Goal: Task Accomplishment & Management: Use online tool/utility

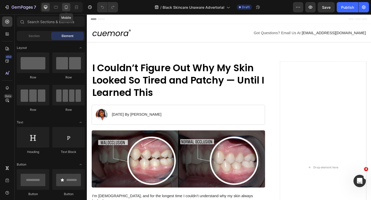
click at [65, 6] on icon at bounding box center [66, 7] width 5 height 5
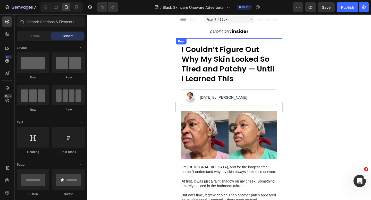
click at [199, 65] on h1 "I Couldn’t Figure Out Why My Skin Looked So Tired and Patchy — Until I Learned …" at bounding box center [229, 64] width 96 height 40
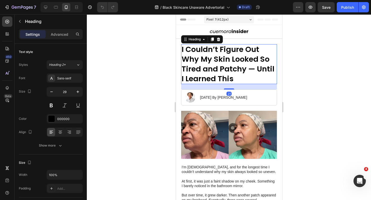
click at [199, 65] on h1 "I Couldn’t Figure Out Why My Skin Looked So Tired and Patchy — Until I Learned …" at bounding box center [229, 64] width 96 height 40
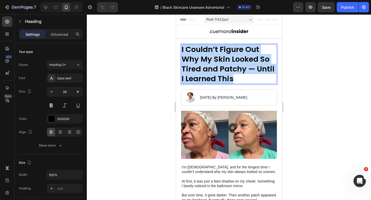
click at [199, 65] on p "I Couldn’t Figure Out Why My Skin Looked So Tired and Patchy — Until I Learned …" at bounding box center [228, 64] width 95 height 39
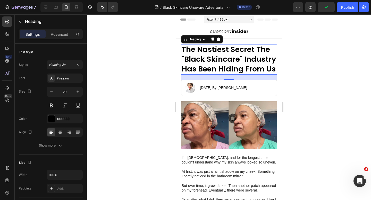
click at [306, 78] on div at bounding box center [229, 107] width 284 height 186
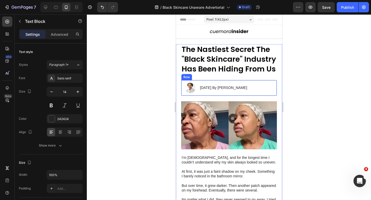
click at [207, 91] on div "[DATE] By [PERSON_NAME]" at bounding box center [223, 88] width 48 height 6
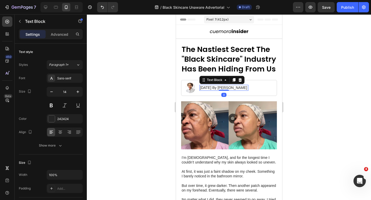
click at [206, 89] on p "[DATE] By [PERSON_NAME]" at bounding box center [223, 87] width 47 height 5
click at [221, 89] on p "[DATE] By [PERSON_NAME]" at bounding box center [223, 87] width 47 height 5
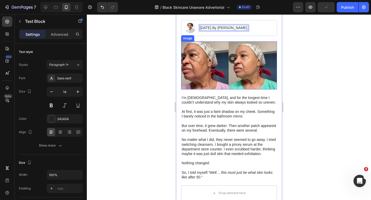
scroll to position [61, 0]
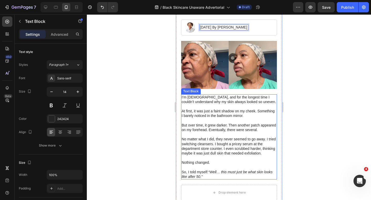
click at [198, 105] on p at bounding box center [228, 106] width 95 height 5
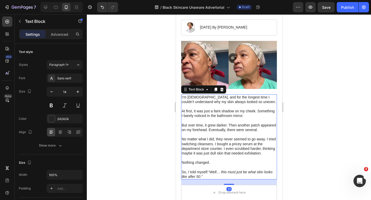
click at [198, 105] on p at bounding box center [228, 106] width 95 height 5
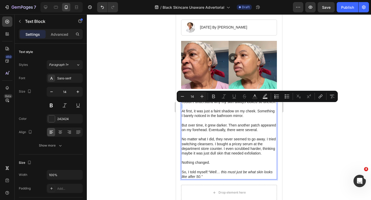
scroll to position [55, 0]
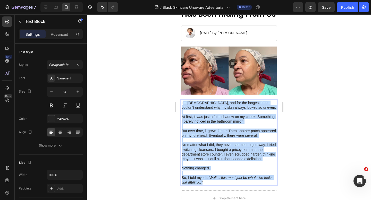
drag, startPoint x: 202, startPoint y: 182, endPoint x: 182, endPoint y: 103, distance: 80.8
click at [182, 103] on div "I’m [DEMOGRAPHIC_DATA], and for the longest time I couldn’t understand why my s…" at bounding box center [229, 142] width 96 height 85
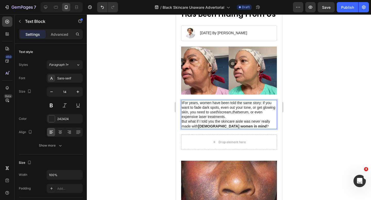
click at [182, 103] on p "IFor years, women have been told the same story: if you want to fade dark spots…" at bounding box center [228, 110] width 95 height 19
click at [241, 118] on p "For years, women have been told the same story: if you want to fade dark spots,…" at bounding box center [228, 110] width 95 height 19
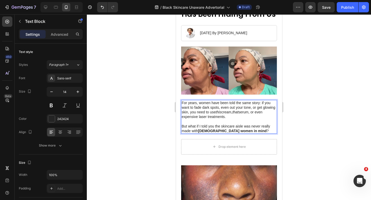
click at [218, 126] on p "But what if I told you the skincare aisle was never really made with [DEMOGRAPH…" at bounding box center [228, 128] width 95 height 9
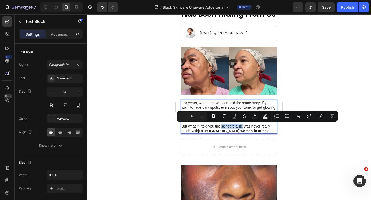
drag, startPoint x: 243, startPoint y: 127, endPoint x: 221, endPoint y: 128, distance: 21.9
click at [221, 128] on p "But what if I told you the skincare aisle was never really made with [DEMOGRAPH…" at bounding box center [228, 128] width 95 height 9
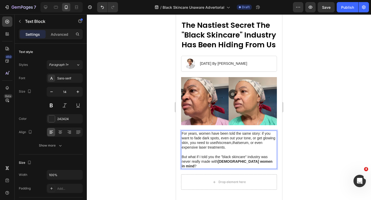
scroll to position [26, 0]
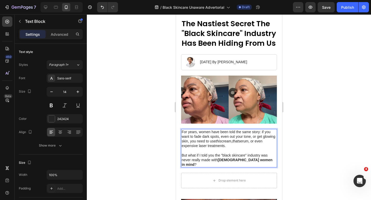
click at [243, 140] on p "For years, women have been told the same story: if you want to fade dark spots,…" at bounding box center [228, 139] width 95 height 19
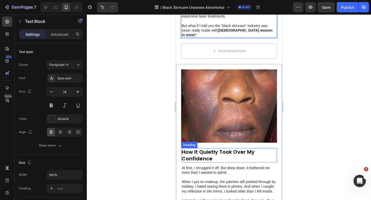
scroll to position [210, 0]
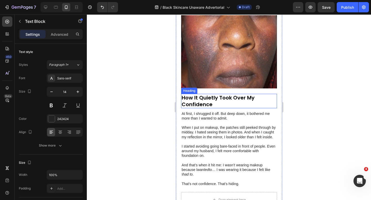
click at [201, 97] on strong "How It Quietly Took Over My Confidence" at bounding box center [217, 101] width 73 height 14
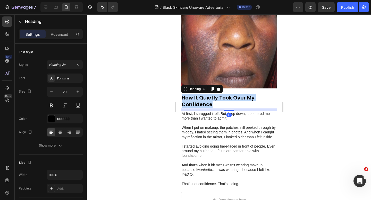
click at [201, 97] on strong "How It Quietly Took Over My Confidence" at bounding box center [217, 101] width 73 height 14
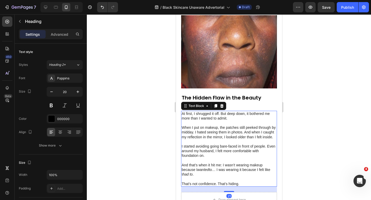
click at [185, 113] on p "At first, I shrugged it off. But deep down, it bothered me more than I wanted t…" at bounding box center [228, 115] width 95 height 9
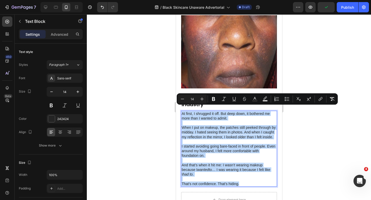
drag, startPoint x: 243, startPoint y: 179, endPoint x: 181, endPoint y: 110, distance: 92.6
click at [181, 111] on div "At first, I shrugged it off. But deep down, it bothered me more than I wanted t…" at bounding box center [229, 149] width 96 height 76
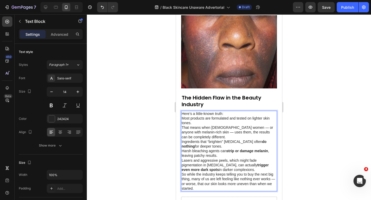
click at [199, 118] on p "Here’s a little-known truth: Most products are formulated and tested on lighter…" at bounding box center [228, 118] width 95 height 14
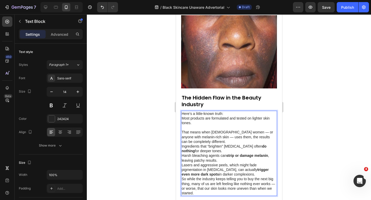
click at [227, 136] on p "That means when [DEMOGRAPHIC_DATA] women — or anyone with melanin-rich skin — u…" at bounding box center [228, 137] width 95 height 14
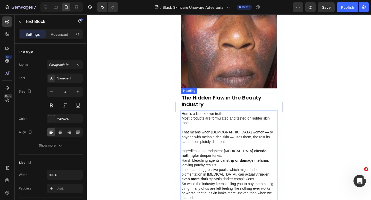
scroll to position [221, 0]
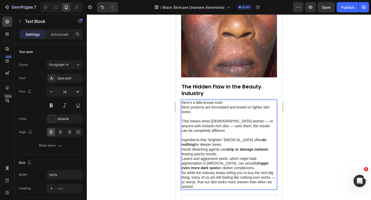
drag, startPoint x: 239, startPoint y: 165, endPoint x: 182, endPoint y: 136, distance: 64.7
click at [182, 136] on div "Here’s a little-known truth: Most products are formulated and tested on lighter…" at bounding box center [229, 145] width 96 height 90
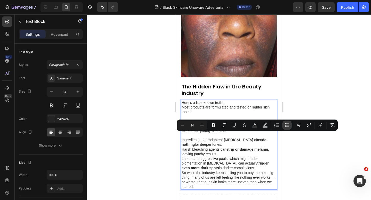
click at [290, 125] on button "Bulleted List" at bounding box center [286, 125] width 9 height 9
type input "14"
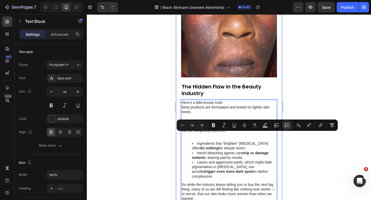
click at [157, 119] on div at bounding box center [229, 107] width 284 height 186
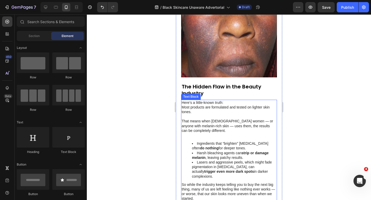
click at [226, 133] on div "Here’s a little-known truth: Most products are formulated and tested on lighter…" at bounding box center [229, 151] width 96 height 102
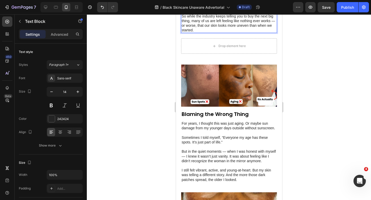
scroll to position [396, 0]
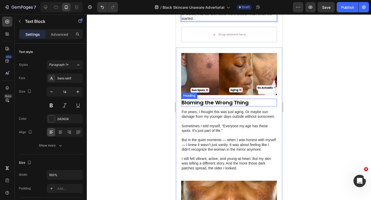
click at [209, 99] on strong "Blaming the Wrong Thing" at bounding box center [214, 102] width 67 height 7
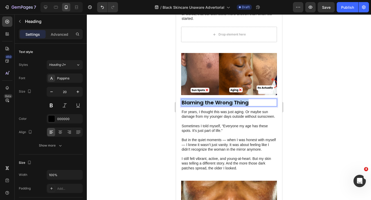
click at [209, 99] on strong "Blaming the Wrong Thing" at bounding box center [214, 102] width 67 height 7
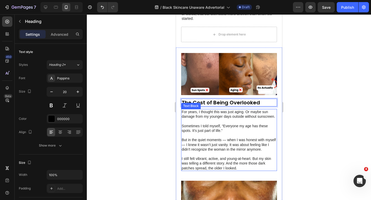
click at [200, 124] on p "Sometimes I told myself, “Everyone my age has these spots. It’s just part of li…" at bounding box center [228, 128] width 95 height 9
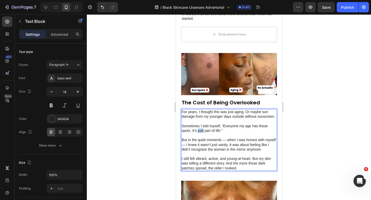
click at [200, 124] on p "Sometimes I told myself, “Everyone my age has these spots. It’s just part of li…" at bounding box center [228, 128] width 95 height 9
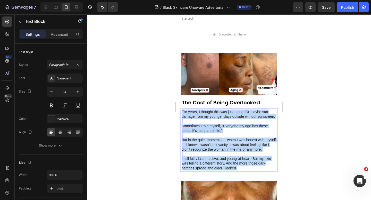
drag, startPoint x: 241, startPoint y: 159, endPoint x: 182, endPoint y: 101, distance: 82.5
click at [182, 109] on div "For years, I thought this was just aging. Or maybe sun damage from my younger d…" at bounding box center [229, 140] width 96 height 62
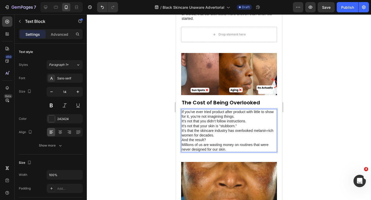
click at [243, 110] on p "If you’ve ever tried product after product with little to show for it, you’re n…" at bounding box center [228, 119] width 95 height 19
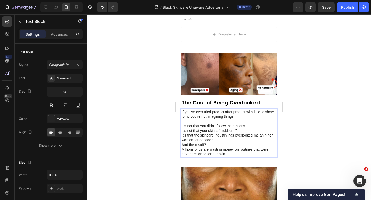
click at [245, 121] on p "⁠⁠⁠⁠⁠⁠⁠ It’s not that you didn’t follow instructions. It’s not that your skin i…" at bounding box center [228, 126] width 95 height 14
click at [235, 133] on p "It’s that the skincare industry has overlooked melanin-rich women for decades." at bounding box center [228, 137] width 95 height 9
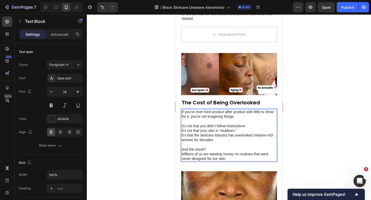
click at [249, 120] on p "It’s not that you didn’t follow instructions. It’s not that your skin is “stubb…" at bounding box center [228, 126] width 95 height 14
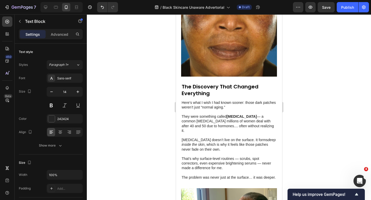
scroll to position [569, 0]
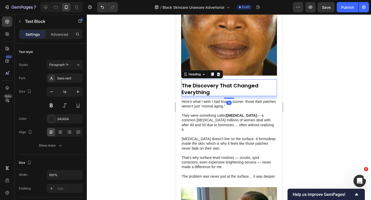
click at [206, 82] on strong "The Discovery That Changed Everything" at bounding box center [219, 89] width 77 height 14
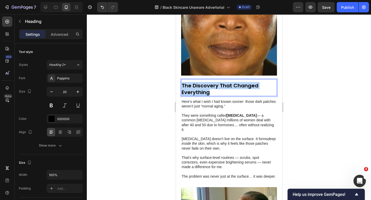
click at [206, 82] on strong "The Discovery That Changed Everything" at bounding box center [219, 89] width 77 height 14
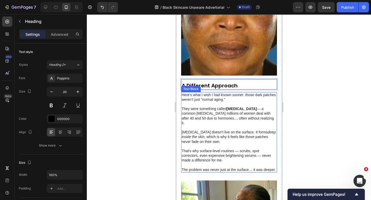
click at [273, 168] on p "The problem was never just at the surface… it was deeper." at bounding box center [228, 170] width 95 height 5
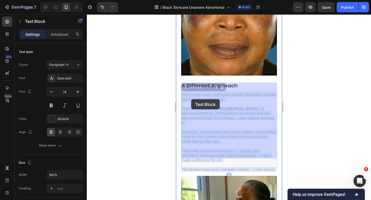
drag, startPoint x: 275, startPoint y: 157, endPoint x: 180, endPoint y: 90, distance: 116.5
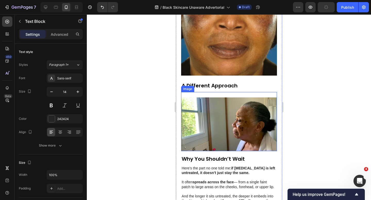
click at [187, 92] on div "Image" at bounding box center [229, 121] width 96 height 59
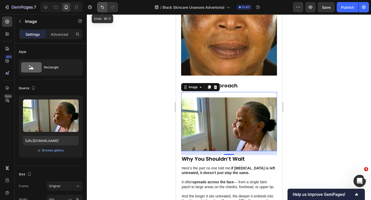
click at [101, 8] on icon "Undo/Redo" at bounding box center [102, 7] width 5 height 5
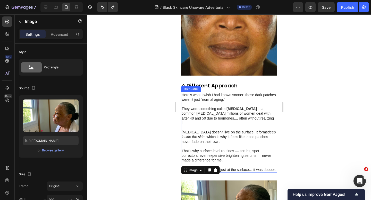
click at [214, 107] on p "They were something called [MEDICAL_DATA] — a common [MEDICAL_DATA] millions of…" at bounding box center [228, 116] width 95 height 19
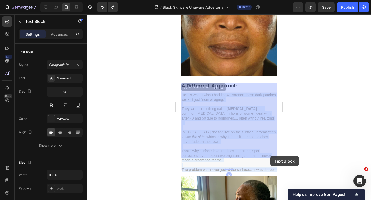
drag, startPoint x: 182, startPoint y: 85, endPoint x: 269, endPoint y: 156, distance: 112.6
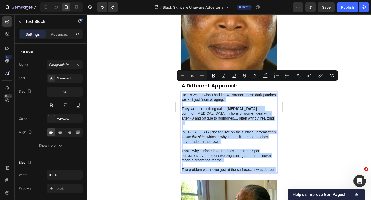
drag, startPoint x: 275, startPoint y: 157, endPoint x: 180, endPoint y: 86, distance: 118.2
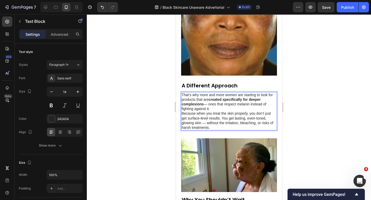
click at [226, 101] on p "That’s why more and more women are starting to look for products that are creat…" at bounding box center [228, 102] width 95 height 19
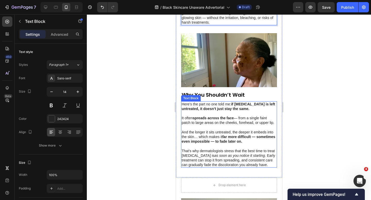
scroll to position [679, 0]
click at [201, 130] on p "And the longer it sits untreated, the deeper it embeds into the skin… which mak…" at bounding box center [228, 137] width 95 height 14
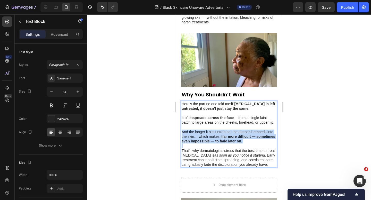
click at [201, 130] on p "And the longer it sits untreated, the deeper it embeds into the skin… which mak…" at bounding box center [228, 137] width 95 height 14
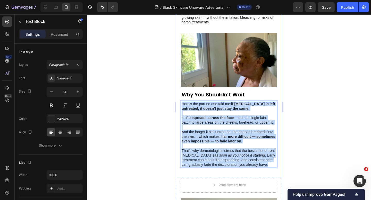
drag, startPoint x: 268, startPoint y: 156, endPoint x: 179, endPoint y: 94, distance: 107.7
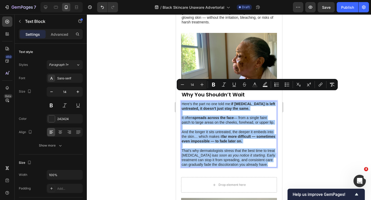
click at [159, 113] on div at bounding box center [229, 107] width 284 height 186
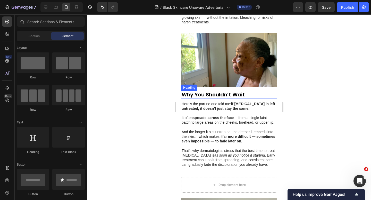
click at [208, 91] on strong "Why You Shouldn’t Wait" at bounding box center [212, 94] width 63 height 7
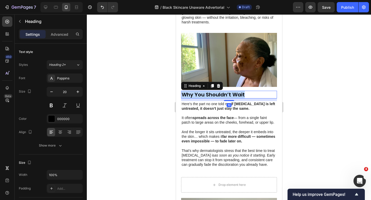
click at [208, 91] on strong "Why You Shouldn’t Wait" at bounding box center [212, 94] width 63 height 7
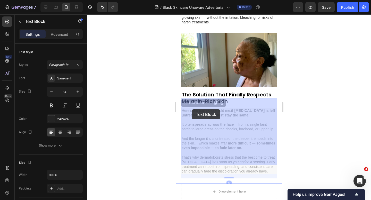
drag, startPoint x: 268, startPoint y: 161, endPoint x: 191, endPoint y: 109, distance: 92.8
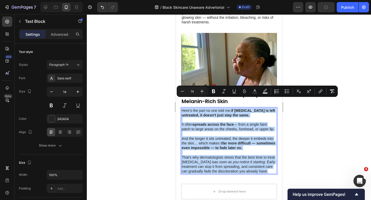
drag, startPoint x: 181, startPoint y: 100, endPoint x: 271, endPoint y: 162, distance: 109.0
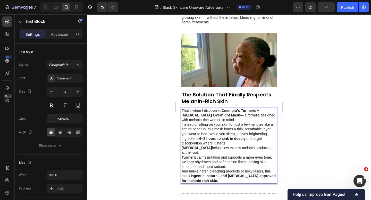
click at [240, 109] on p "That’s when I discovered [PERSON_NAME]’s Turmeric + [MEDICAL_DATA] Overnight Ma…" at bounding box center [228, 115] width 95 height 14
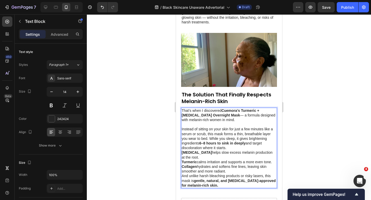
drag, startPoint x: 239, startPoint y: 106, endPoint x: 248, endPoint y: 113, distance: 11.4
click at [248, 113] on p "That’s when I discovered [PERSON_NAME]’s Turmeric + [MEDICAL_DATA] Overnight Ma…" at bounding box center [228, 115] width 95 height 14
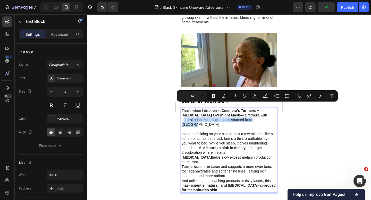
drag, startPoint x: 247, startPoint y: 105, endPoint x: 251, endPoint y: 110, distance: 6.2
click at [251, 110] on p "That’s when I discovered [PERSON_NAME]’s Turmeric + [MEDICAL_DATA] Overnight Ma…" at bounding box center [228, 117] width 95 height 19
click at [217, 95] on button "Bold" at bounding box center [213, 95] width 9 height 9
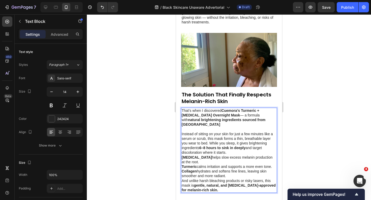
click at [257, 138] on p "Instead of sitting on your skin for just a few minutes like a serum or scrub, t…" at bounding box center [228, 143] width 95 height 23
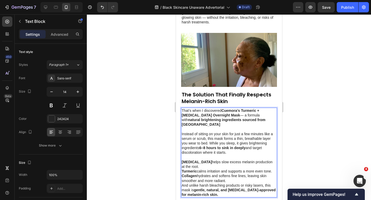
click at [231, 174] on p "Collagen hydrates and softens fine lines, leaving skin smoother and more radian…" at bounding box center [228, 178] width 95 height 9
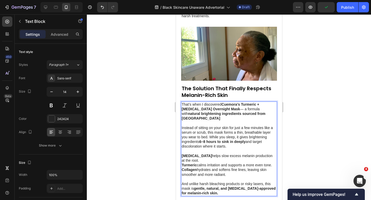
scroll to position [686, 0]
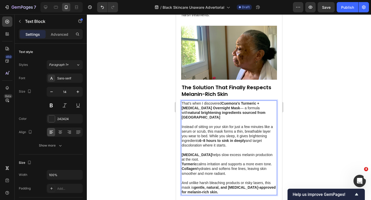
drag, startPoint x: 229, startPoint y: 160, endPoint x: 182, endPoint y: 142, distance: 50.2
click at [182, 142] on div "That’s when I discovered [PERSON_NAME]’s Turmeric + [MEDICAL_DATA] Overnight Ma…" at bounding box center [229, 148] width 96 height 95
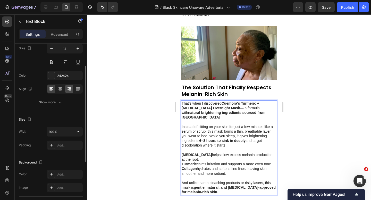
scroll to position [42, 0]
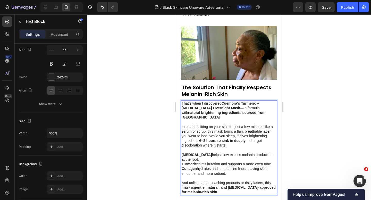
click at [157, 168] on div at bounding box center [229, 107] width 284 height 186
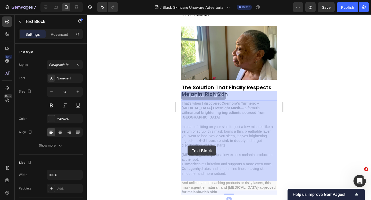
drag, startPoint x: 228, startPoint y: 162, endPoint x: 187, endPoint y: 146, distance: 44.5
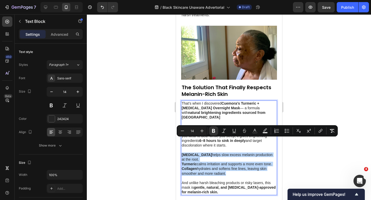
drag, startPoint x: 225, startPoint y: 159, endPoint x: 180, endPoint y: 140, distance: 48.3
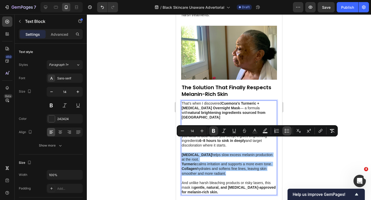
click at [287, 134] on button "Bulleted List" at bounding box center [286, 130] width 9 height 9
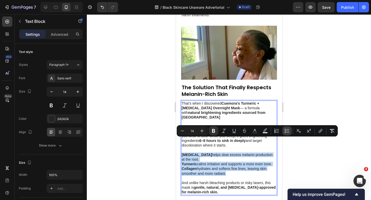
type input "14"
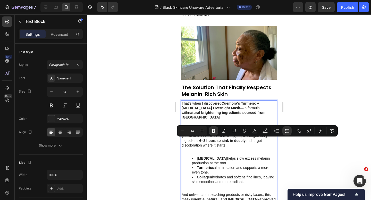
click at [239, 166] on li "Turmeric calms irritation and supports a more even tone." at bounding box center [234, 170] width 84 height 9
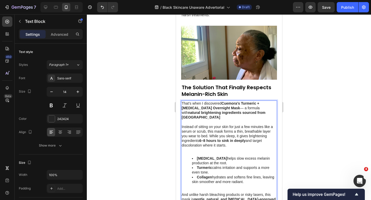
click at [215, 141] on div "That’s when I discovered [PERSON_NAME]’s Turmeric + [MEDICAL_DATA] Overnight Ma…" at bounding box center [229, 154] width 96 height 107
click at [213, 148] on p "Rich Text Editor. Editing area: main" at bounding box center [228, 150] width 95 height 5
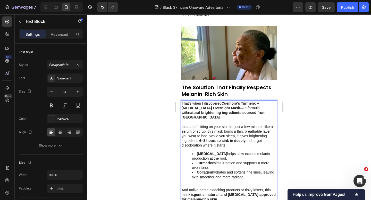
click at [203, 183] on p "Rich Text Editor. Editing area: main" at bounding box center [228, 185] width 95 height 5
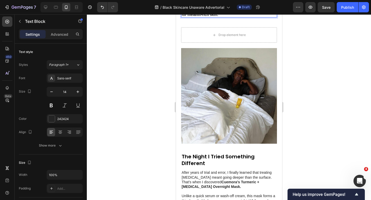
scroll to position [915, 0]
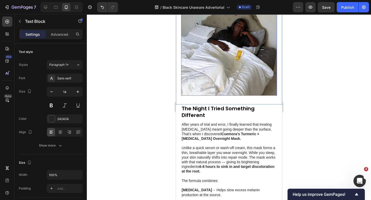
click at [206, 105] on strong "The Night I Tried Something Different" at bounding box center [217, 112] width 73 height 14
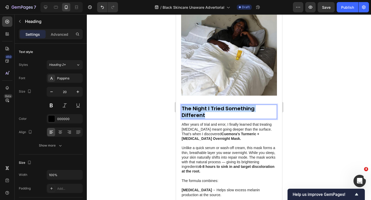
click at [206, 105] on strong "The Night I Tried Something Different" at bounding box center [217, 112] width 73 height 14
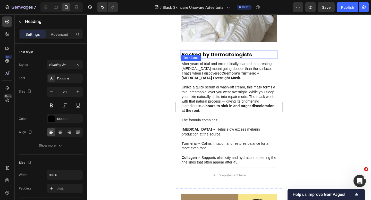
scroll to position [971, 0]
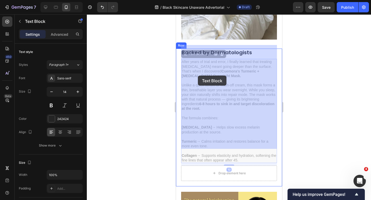
drag, startPoint x: 247, startPoint y: 147, endPoint x: 199, endPoint y: 81, distance: 81.3
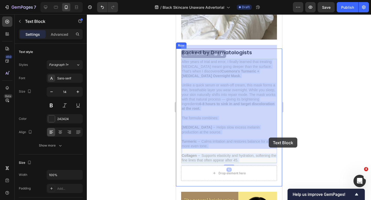
drag, startPoint x: 183, startPoint y: 47, endPoint x: 268, endPoint y: 138, distance: 124.6
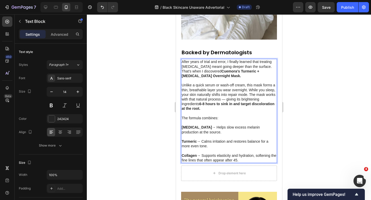
drag, startPoint x: 251, startPoint y: 146, endPoint x: 182, endPoint y: 47, distance: 120.4
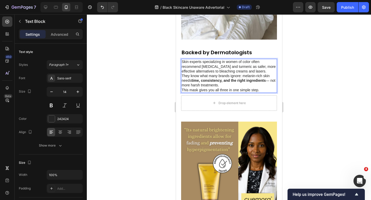
click at [255, 59] on p "Skin experts specializing in women of color often recommend [MEDICAL_DATA] and …" at bounding box center [228, 66] width 95 height 14
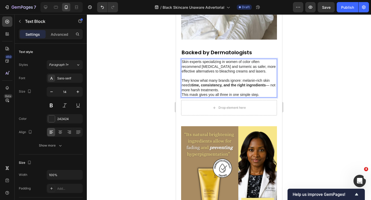
click at [234, 78] on p "They know what many brands ignore: melanin-rich skin needs time, consistency, a…" at bounding box center [228, 85] width 95 height 14
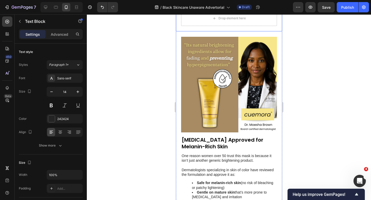
scroll to position [1094, 0]
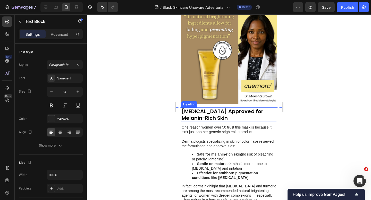
click at [202, 108] on h2 "[MEDICAL_DATA] Approved for Melanin-Rich Skin" at bounding box center [229, 115] width 96 height 14
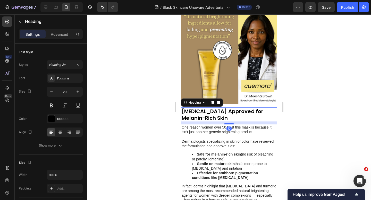
click at [202, 108] on h2 "[MEDICAL_DATA] Approved for Melanin-Rich Skin" at bounding box center [229, 115] width 96 height 14
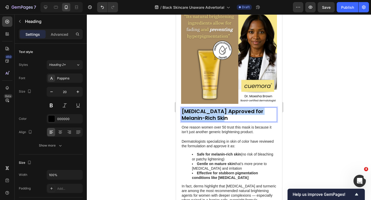
click at [202, 108] on p "[MEDICAL_DATA] Approved for Melanin-Rich Skin" at bounding box center [228, 114] width 95 height 13
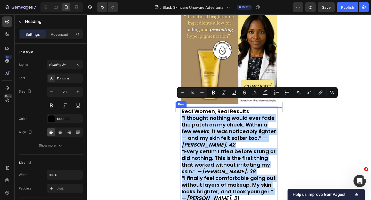
drag, startPoint x: 182, startPoint y: 104, endPoint x: 242, endPoint y: 191, distance: 105.7
click at [242, 191] on div "Real Women, Real Results “I thought nothing would ever fade the patch on my che…" at bounding box center [229, 204] width 96 height 193
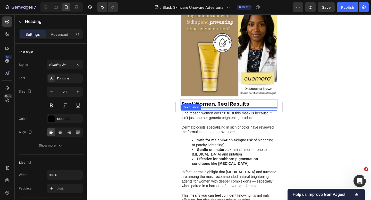
scroll to position [1109, 0]
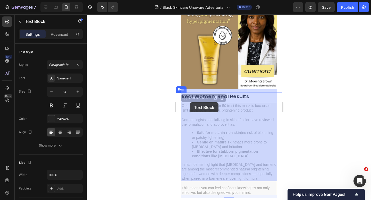
drag, startPoint x: 255, startPoint y: 179, endPoint x: 198, endPoint y: 122, distance: 80.5
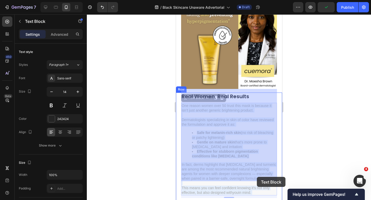
drag, startPoint x: 182, startPoint y: 91, endPoint x: 256, endPoint y: 177, distance: 113.7
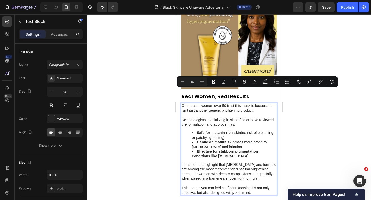
drag, startPoint x: 255, startPoint y: 179, endPoint x: 182, endPoint y: 92, distance: 113.2
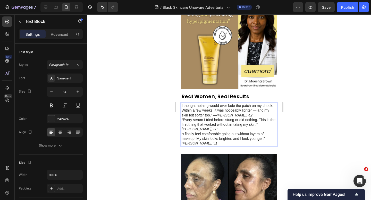
click at [244, 103] on p "I thought nothing would ever fade the patch on my cheek. Within a few weeks, it…" at bounding box center [228, 110] width 95 height 14
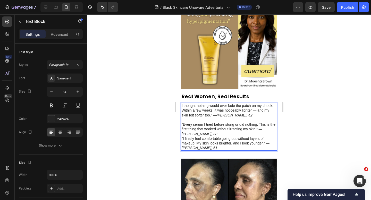
click at [221, 122] on p "“Every serum I tried before stung or did nothing. This is the first thing that …" at bounding box center [228, 129] width 95 height 14
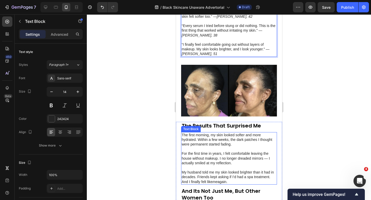
scroll to position [1192, 0]
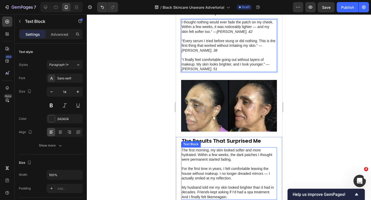
click at [230, 111] on img at bounding box center [229, 106] width 96 height 52
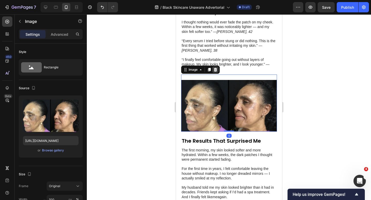
click at [213, 68] on icon at bounding box center [215, 70] width 4 height 4
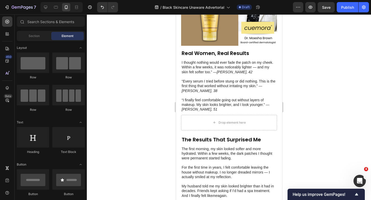
scroll to position [1098, 0]
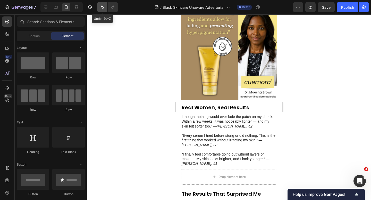
click at [101, 7] on icon "Undo/Redo" at bounding box center [102, 7] width 3 height 3
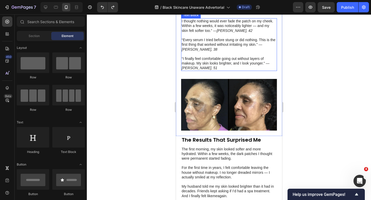
scroll to position [1270, 0]
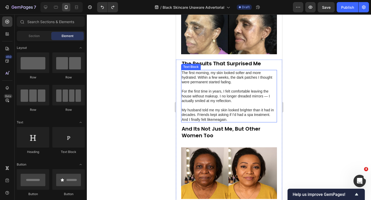
click at [210, 89] on p "For the first time in years, I felt comfortable leaving the house without makeu…" at bounding box center [228, 96] width 95 height 14
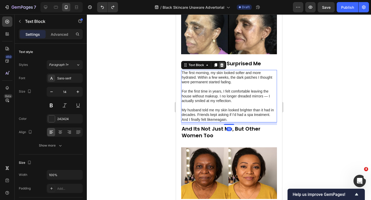
click at [220, 63] on icon at bounding box center [221, 65] width 4 height 4
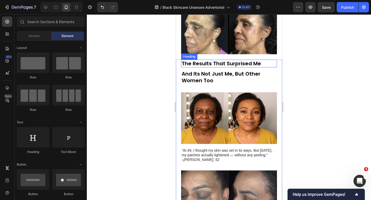
click at [221, 60] on strong "The Results That Surprised Me" at bounding box center [220, 63] width 79 height 7
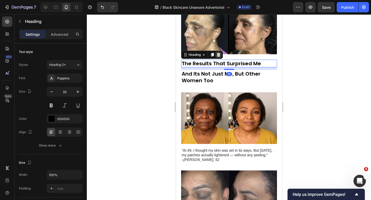
click at [216, 52] on div at bounding box center [218, 55] width 6 height 6
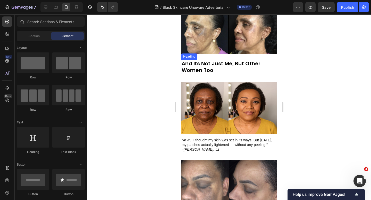
click at [211, 60] on strong "And Its Not Just Me, But Other Women Too" at bounding box center [220, 67] width 79 height 14
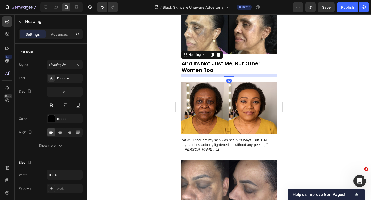
click at [218, 53] on icon at bounding box center [218, 55] width 3 height 4
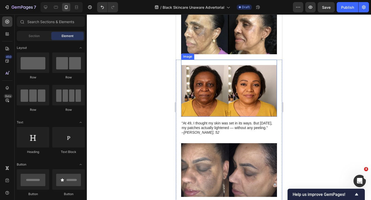
click at [211, 67] on img at bounding box center [229, 91] width 96 height 52
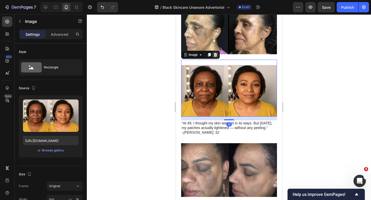
click at [215, 52] on div at bounding box center [215, 55] width 6 height 6
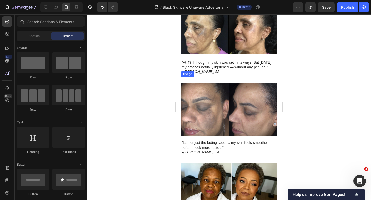
click at [204, 83] on img at bounding box center [229, 110] width 96 height 54
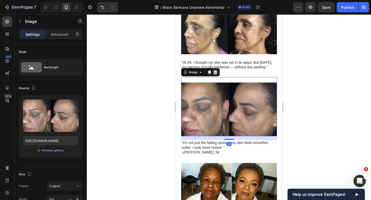
click at [215, 71] on icon at bounding box center [214, 73] width 3 height 4
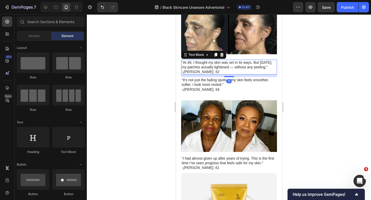
click at [215, 60] on p ""At 49, I thought my skin was set in its ways. But [DATE], my patches actually …" at bounding box center [228, 67] width 95 height 14
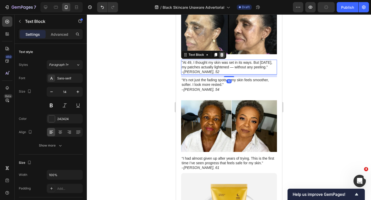
click at [222, 53] on icon at bounding box center [221, 55] width 3 height 4
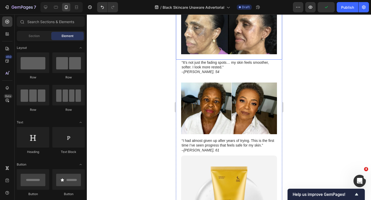
click at [208, 60] on p "“It’s not just the fading spots… my skin feels smoother, softer. I look more re…" at bounding box center [228, 67] width 95 height 14
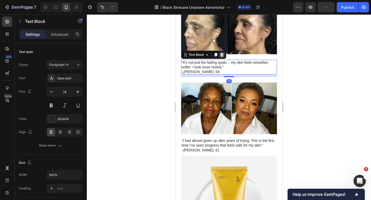
click at [222, 53] on icon at bounding box center [221, 55] width 3 height 4
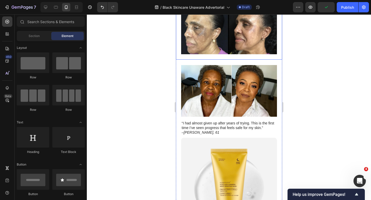
click at [213, 65] on img at bounding box center [229, 91] width 96 height 52
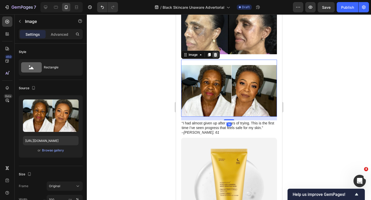
click at [215, 53] on icon at bounding box center [215, 55] width 4 height 4
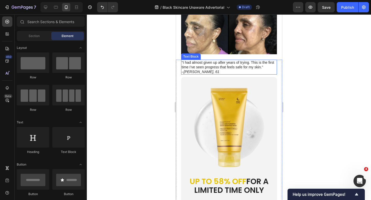
click at [206, 60] on p "“I had almost given up after years of trying. This is the first time I’ve seen …" at bounding box center [228, 67] width 95 height 14
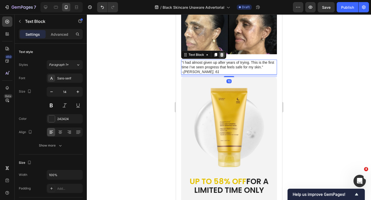
click at [221, 53] on icon at bounding box center [221, 55] width 3 height 4
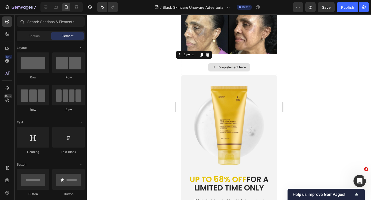
click at [200, 60] on div "Drop element here" at bounding box center [229, 67] width 96 height 15
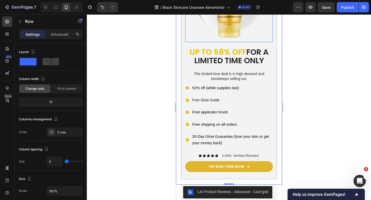
scroll to position [1403, 0]
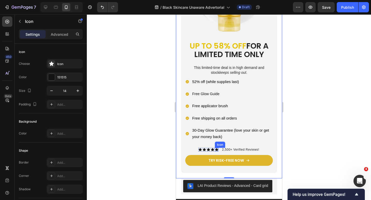
click at [215, 148] on div "Icon" at bounding box center [216, 150] width 4 height 4
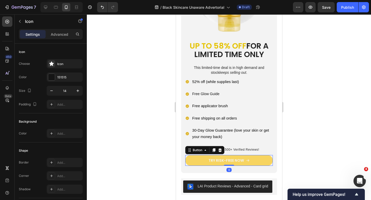
click at [190, 155] on link "TRY RISK-FREE NOW" at bounding box center [229, 160] width 88 height 11
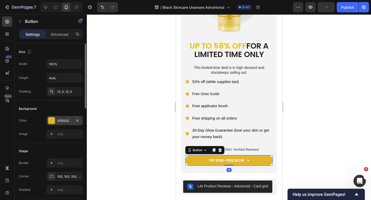
click at [66, 118] on div "DFB52C" at bounding box center [65, 120] width 36 height 9
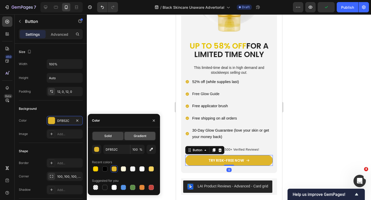
click at [140, 135] on span "Gradient" at bounding box center [140, 136] width 13 height 5
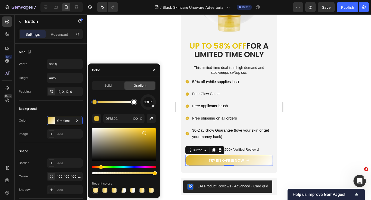
click at [94, 192] on div at bounding box center [95, 190] width 5 height 5
type input "EFCD5B"
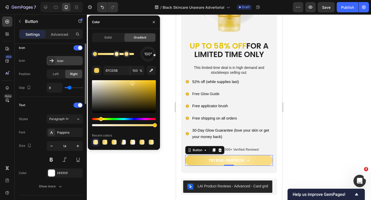
scroll to position [175, 0]
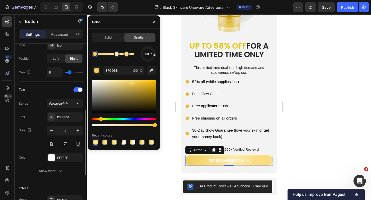
click at [62, 152] on div "Font Poppins Size 14 Color FFFFFF Show more" at bounding box center [51, 144] width 64 height 63
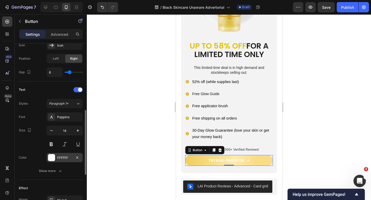
click at [63, 156] on div "FFFFFF" at bounding box center [64, 158] width 15 height 5
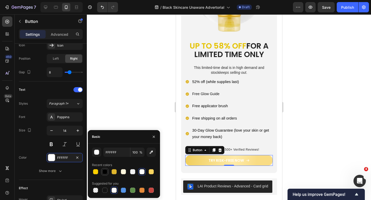
click at [105, 170] on div at bounding box center [104, 171] width 5 height 5
type input "000000"
click at [122, 100] on div at bounding box center [229, 107] width 284 height 186
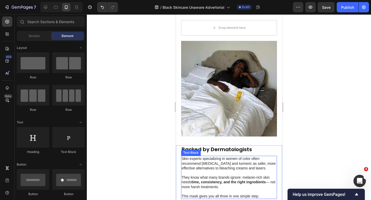
scroll to position [876, 0]
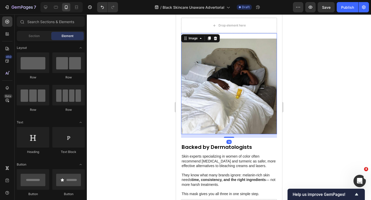
click at [241, 81] on img at bounding box center [229, 87] width 96 height 96
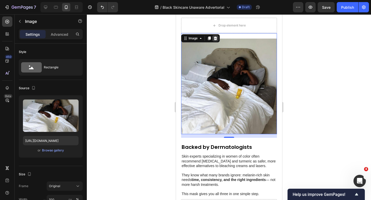
click at [217, 36] on icon at bounding box center [215, 38] width 4 height 4
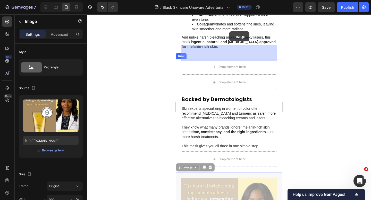
scroll to position [832, 0]
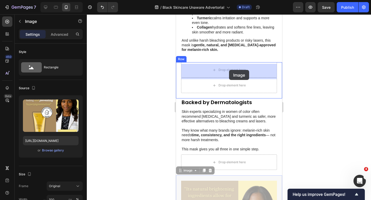
drag, startPoint x: 218, startPoint y: 134, endPoint x: 229, endPoint y: 70, distance: 65.2
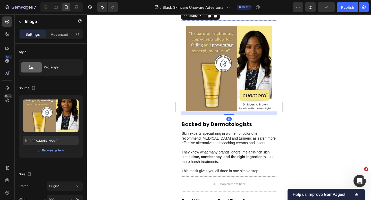
scroll to position [944, 0]
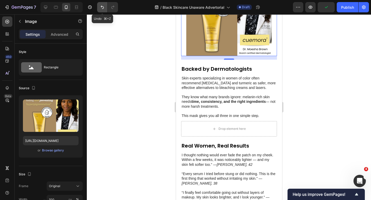
click at [101, 7] on icon "Undo/Redo" at bounding box center [102, 7] width 5 height 5
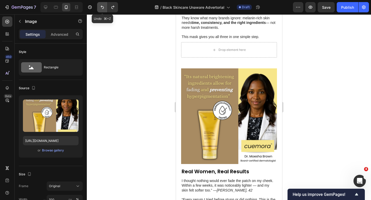
click at [101, 7] on icon "Undo/Redo" at bounding box center [102, 7] width 5 height 5
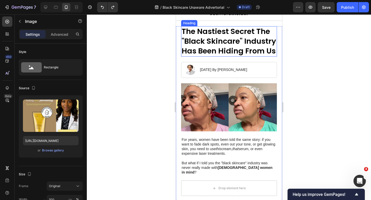
scroll to position [20, 0]
